Goal: Navigation & Orientation: Find specific page/section

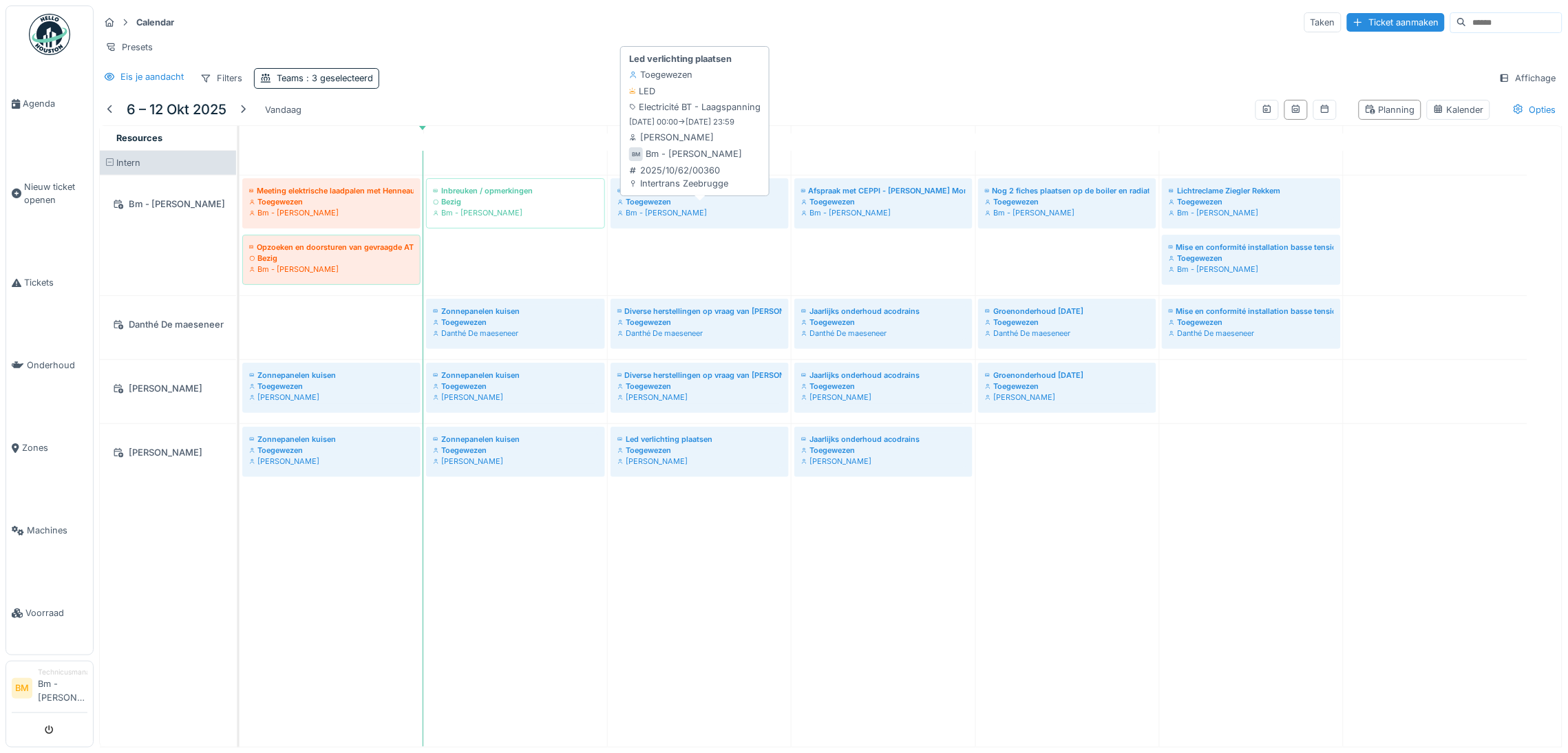
click at [713, 207] on div "Toegewezen" at bounding box center [700, 201] width 164 height 11
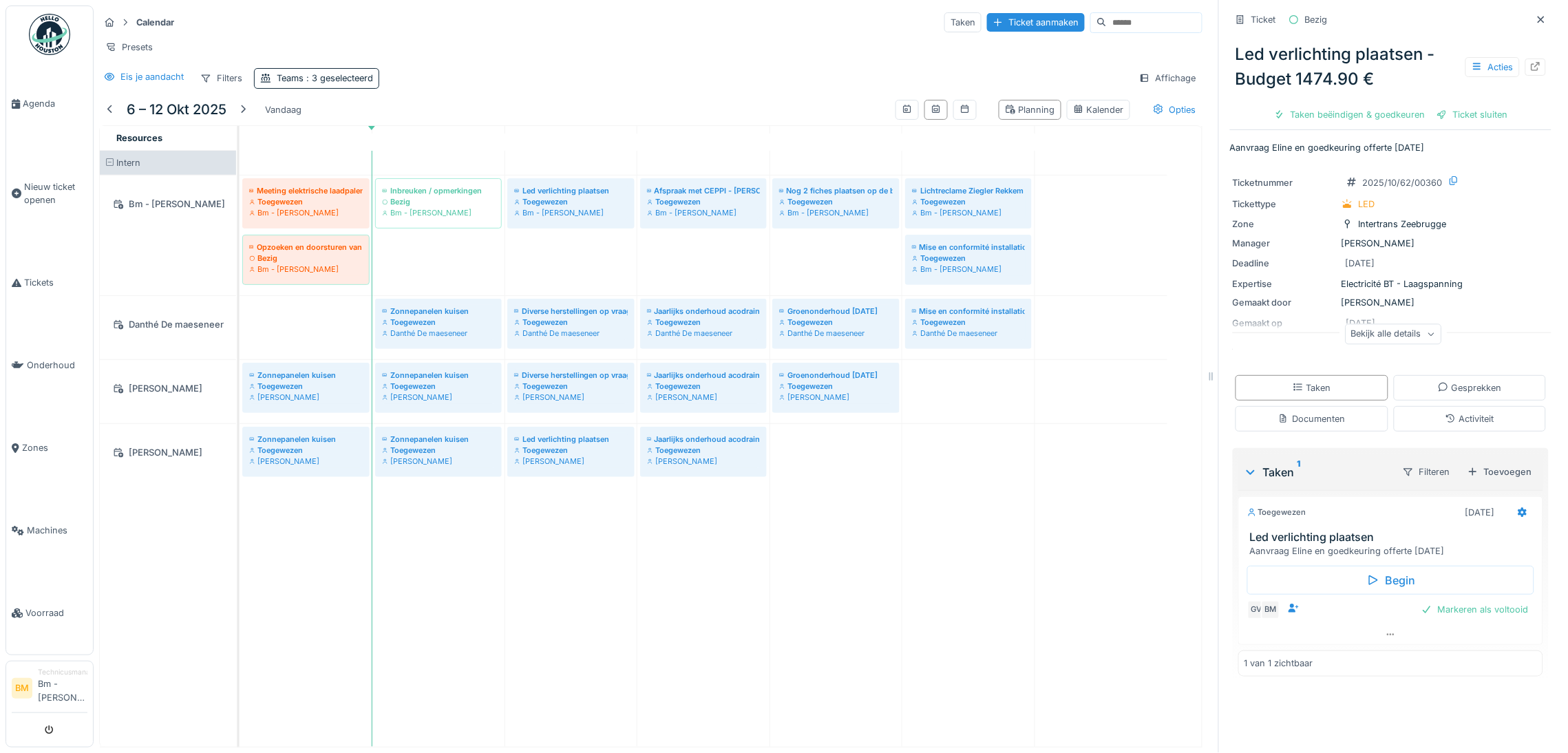
click at [1382, 339] on div "Bekijk alle details" at bounding box center [1393, 334] width 96 height 20
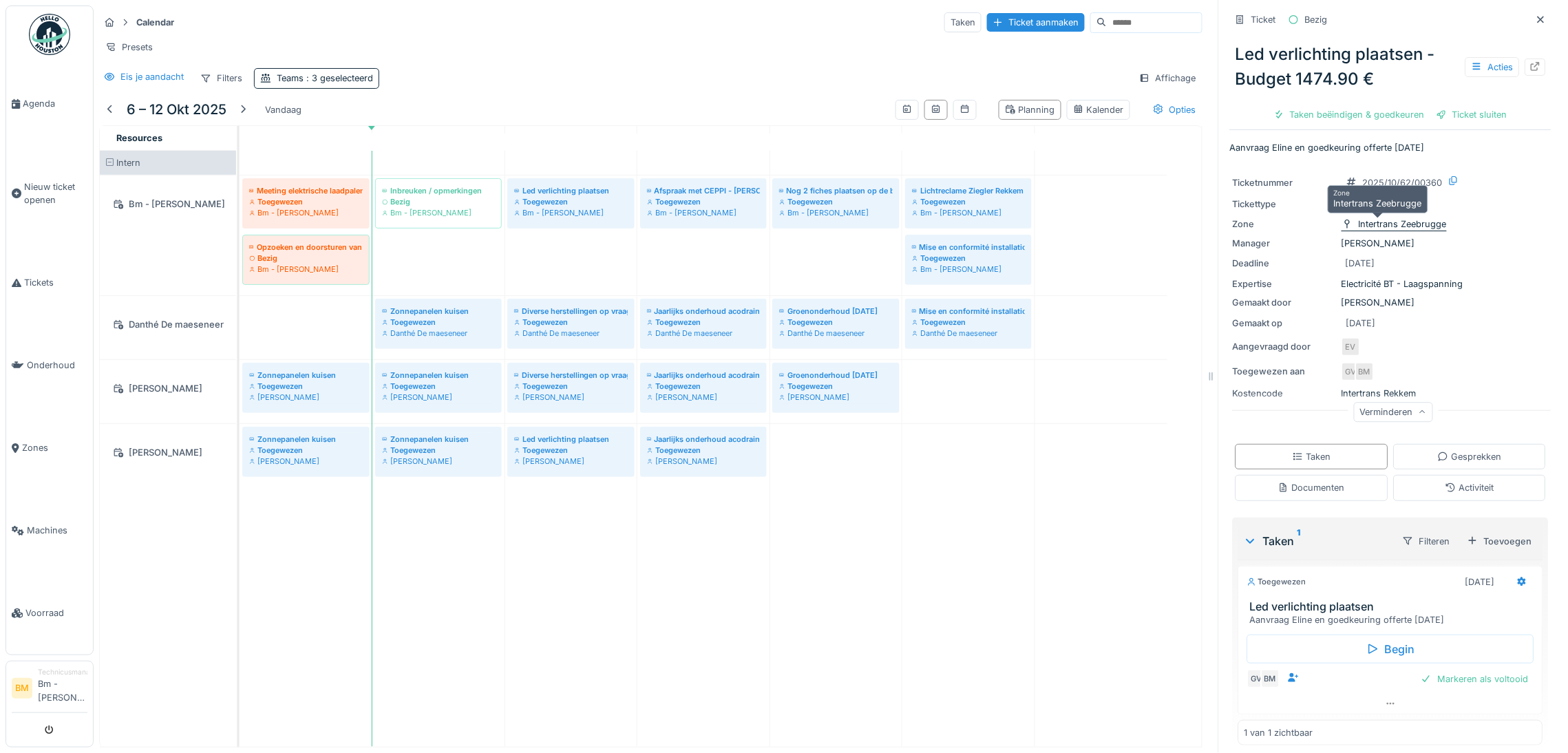
click at [1421, 222] on div "Intertrans Zeebrugge" at bounding box center [1402, 224] width 88 height 13
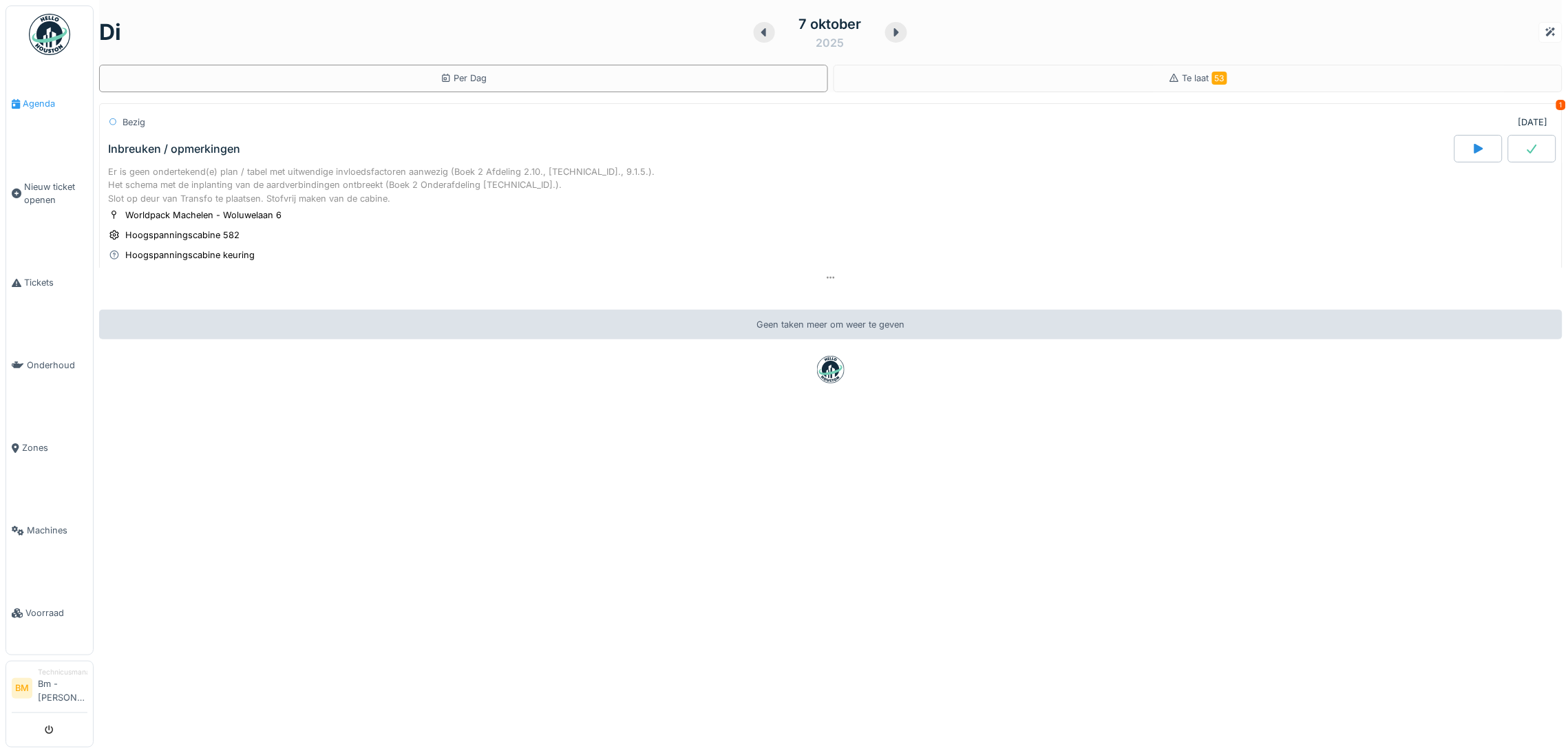
click at [28, 111] on link "Agenda" at bounding box center [49, 104] width 87 height 83
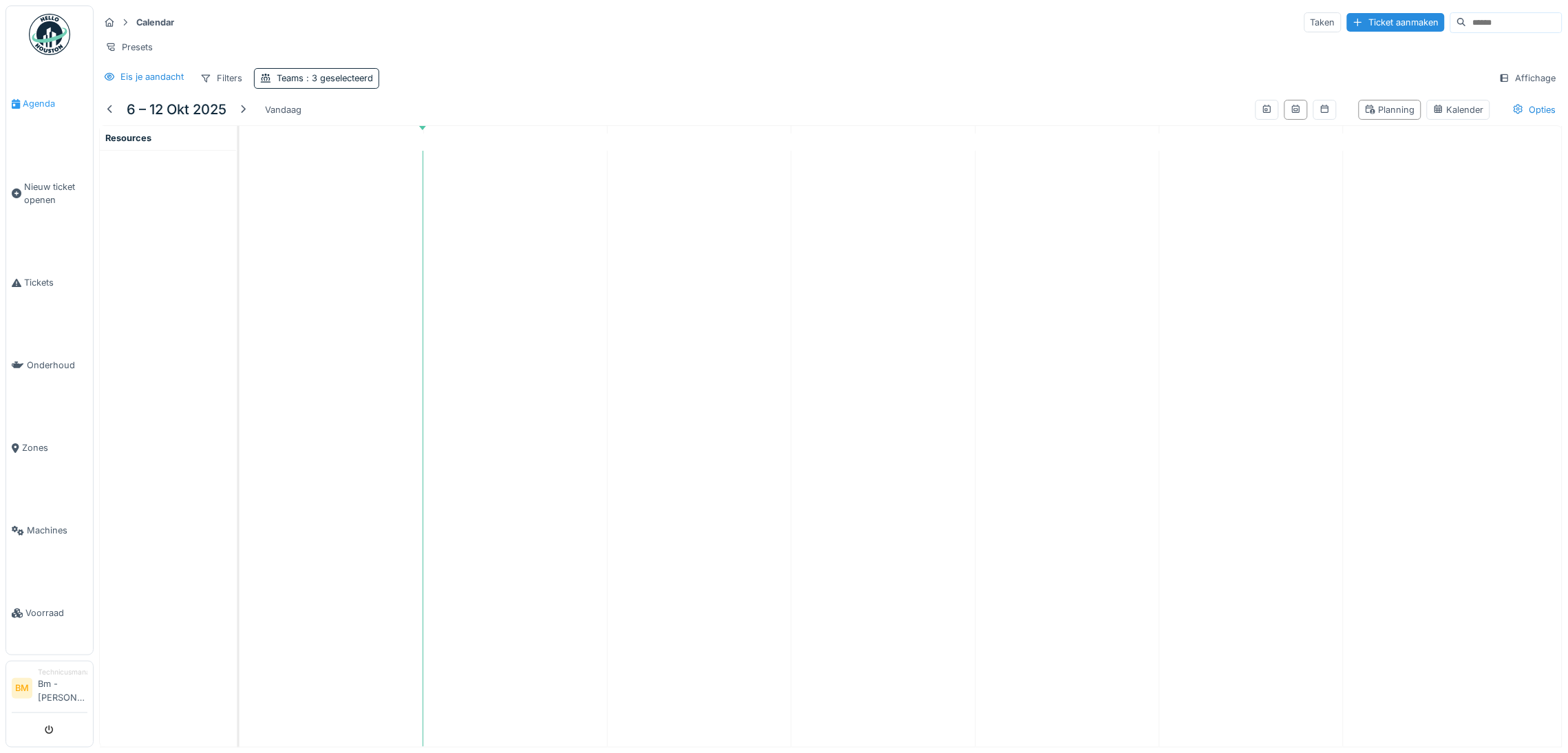
click at [47, 104] on span "Agenda" at bounding box center [55, 103] width 65 height 13
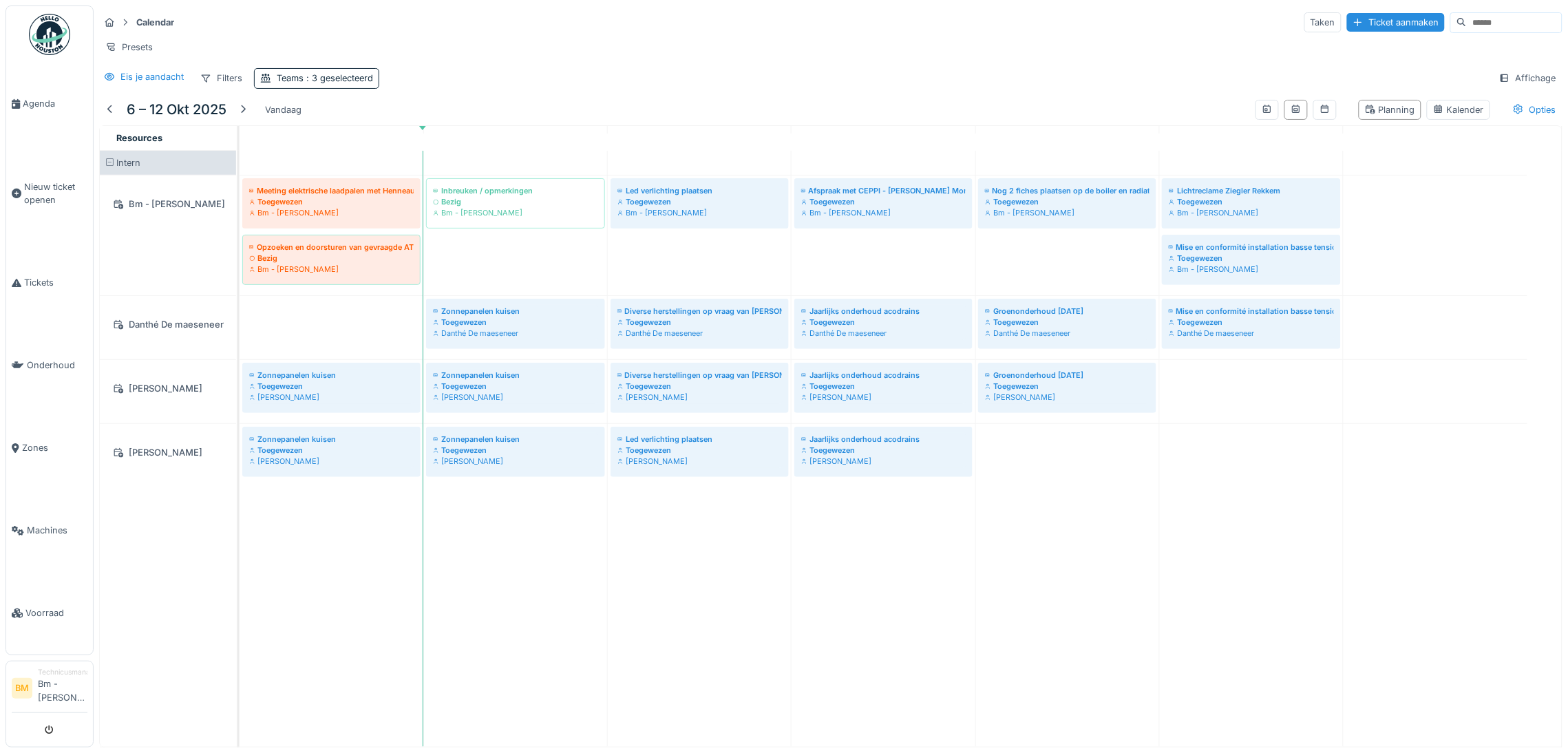
click at [619, 88] on div "Eis je aandacht Filters Teams : 3 geselecteerd Affichage" at bounding box center [830, 78] width 1463 height 20
